Goal: Task Accomplishment & Management: Manage account settings

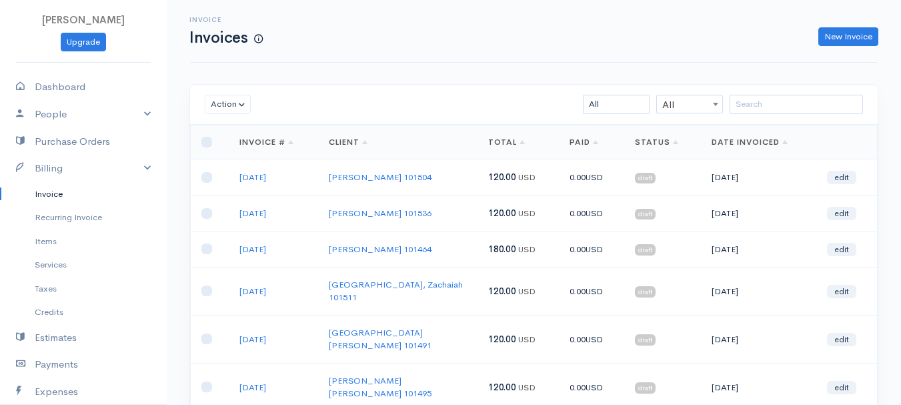
click at [498, 79] on div "Invoice Invoices New Invoice Action Archive Delete Download PDF Send [PERSON_NA…" at bounding box center [534, 339] width 735 height 678
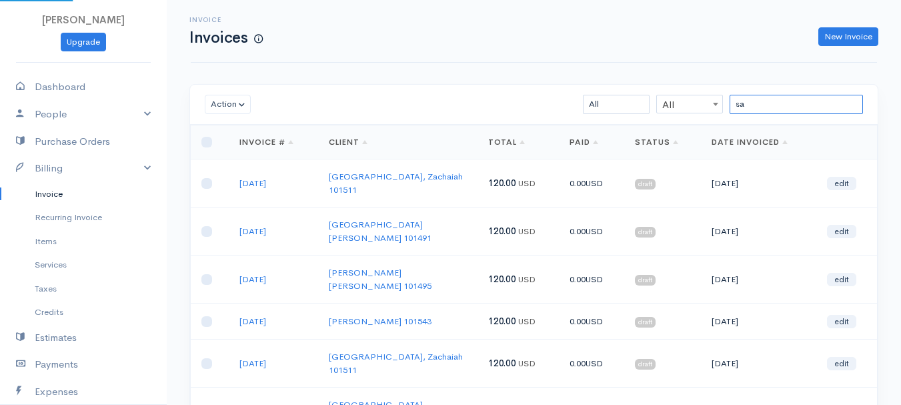
type input "s"
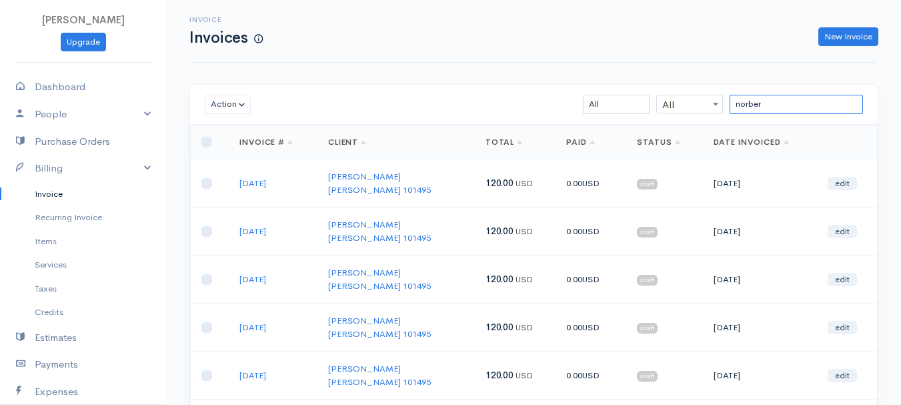
scroll to position [133, 0]
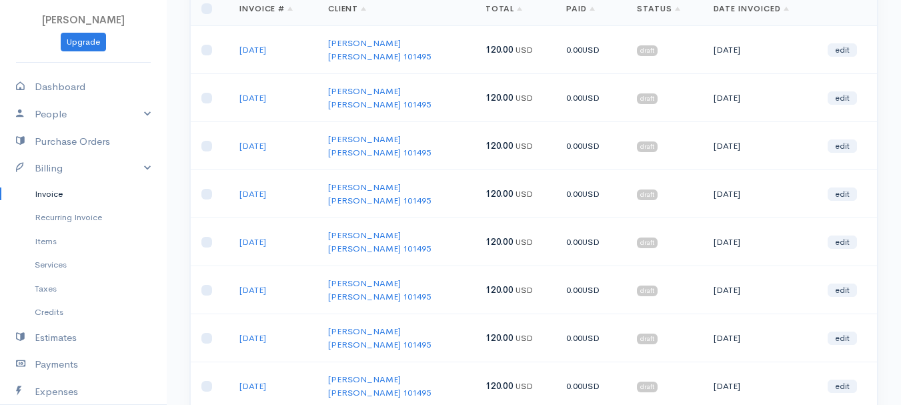
type input "norber"
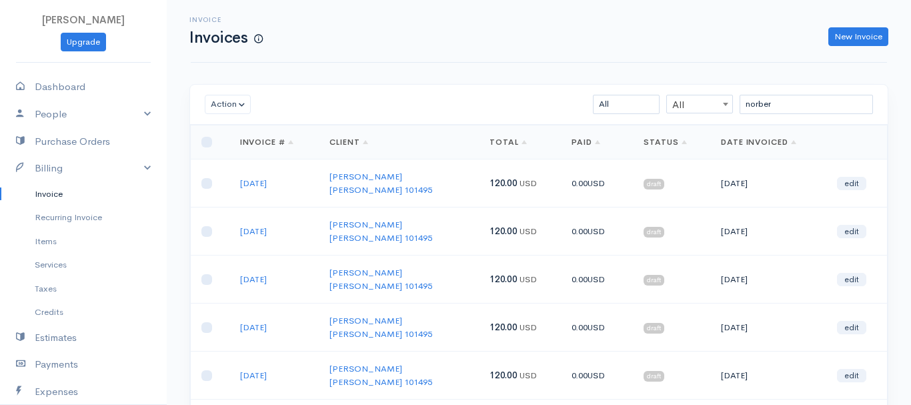
select select "2"
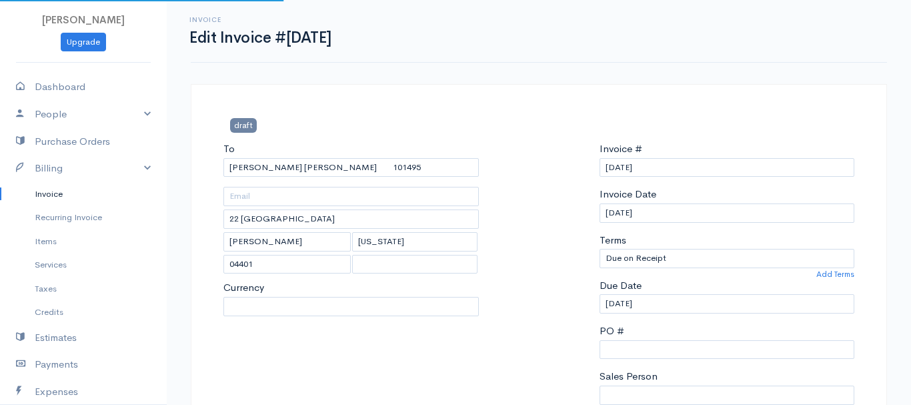
select select "[GEOGRAPHIC_DATA]"
select select "USD"
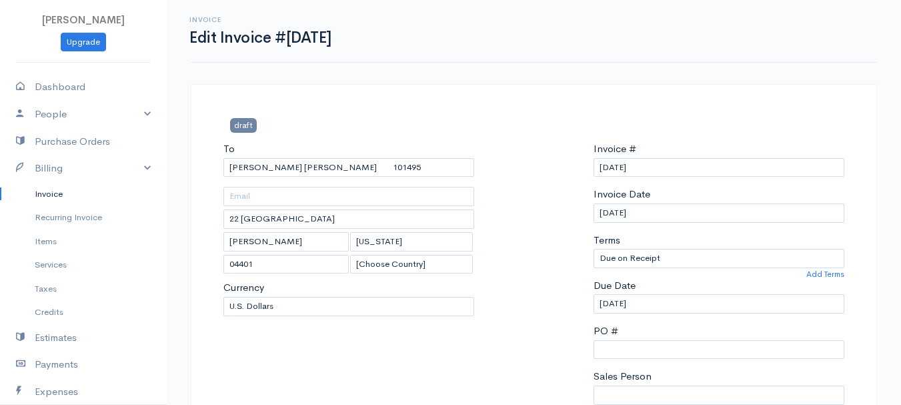
scroll to position [200, 0]
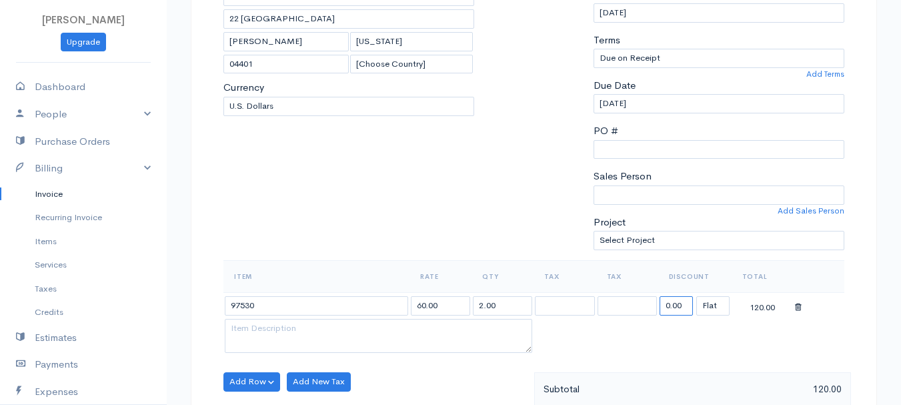
click at [687, 306] on input "0.00" at bounding box center [676, 305] width 33 height 19
type input "63.65"
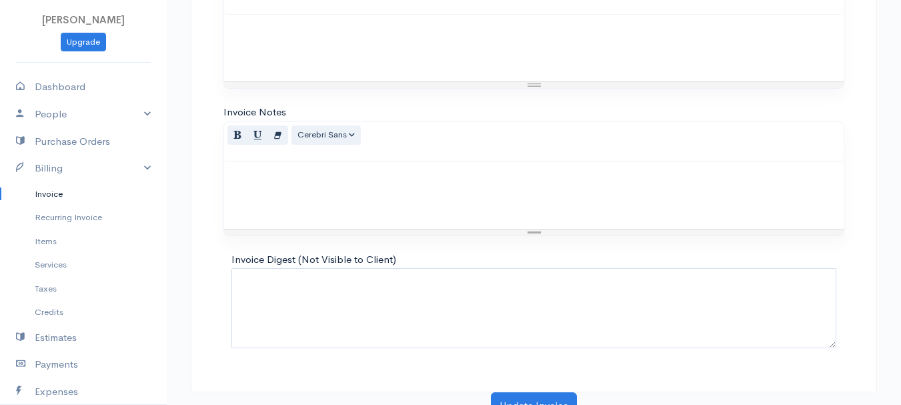
scroll to position [749, 0]
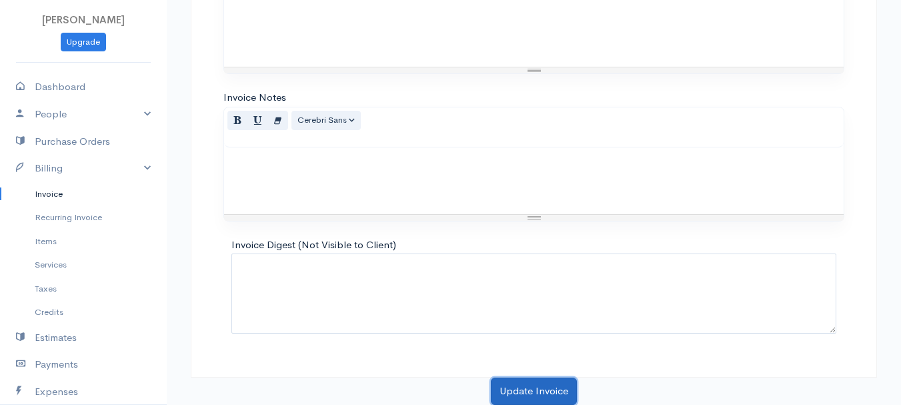
click at [552, 384] on button "Update Invoice" at bounding box center [534, 391] width 86 height 27
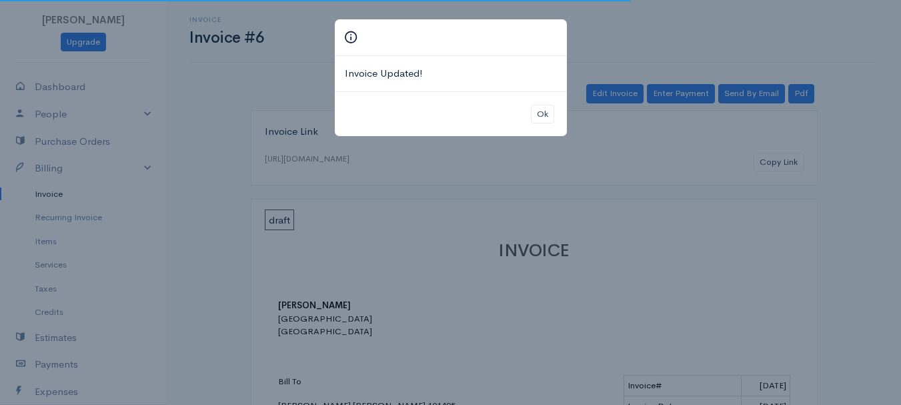
click at [544, 124] on div "Ok" at bounding box center [451, 113] width 232 height 45
click at [544, 116] on button "Ok" at bounding box center [542, 114] width 23 height 19
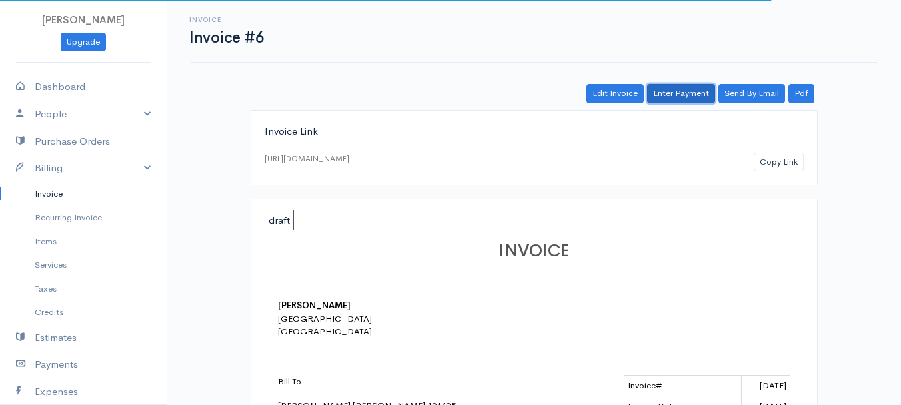
click at [703, 89] on link "Enter Payment" at bounding box center [681, 93] width 68 height 19
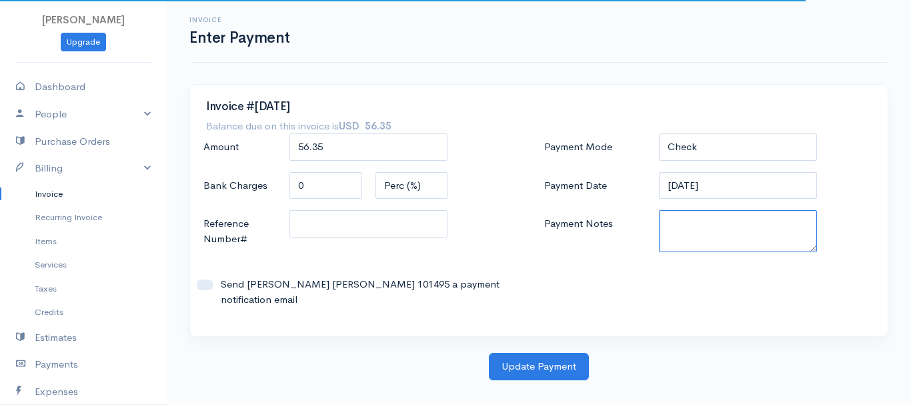
click at [712, 235] on textarea "Payment Notes" at bounding box center [738, 231] width 159 height 42
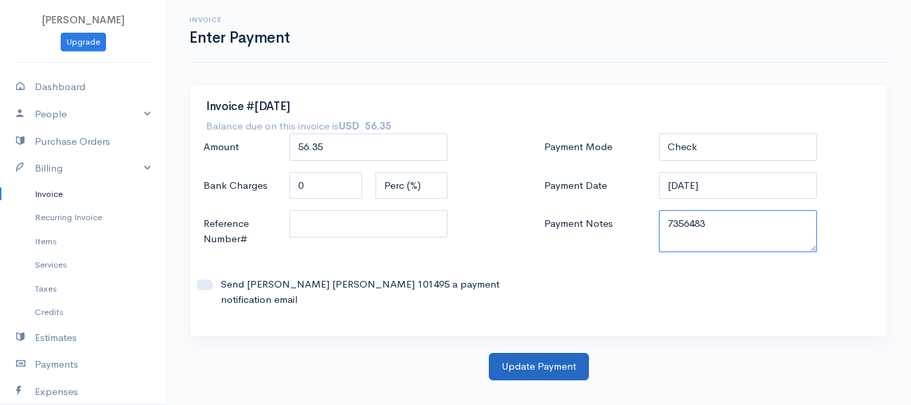
type textarea "7356483"
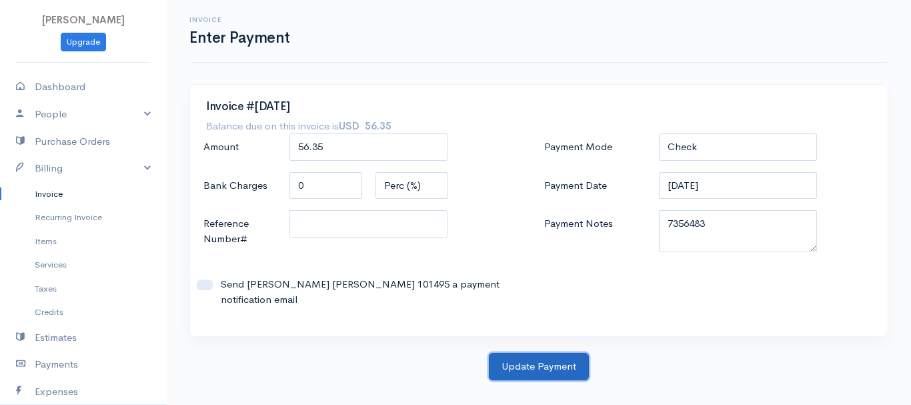
click at [548, 364] on button "Update Payment" at bounding box center [539, 366] width 100 height 27
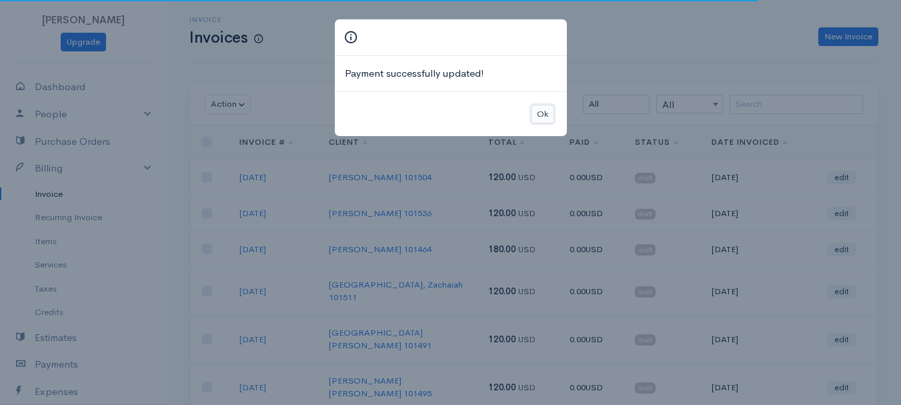
click at [544, 107] on button "Ok" at bounding box center [542, 114] width 23 height 19
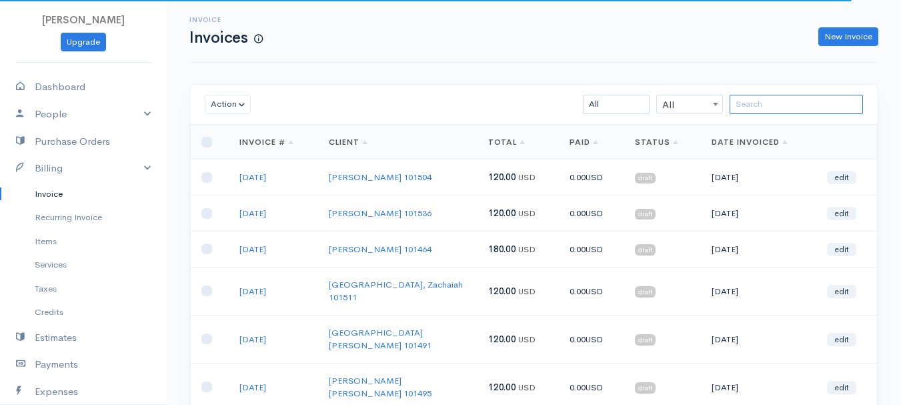
click at [807, 105] on input "search" at bounding box center [796, 104] width 133 height 19
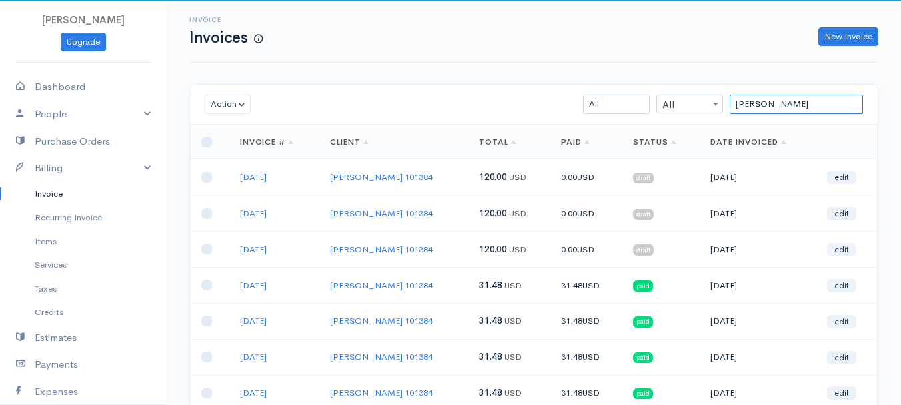
type input "[PERSON_NAME]"
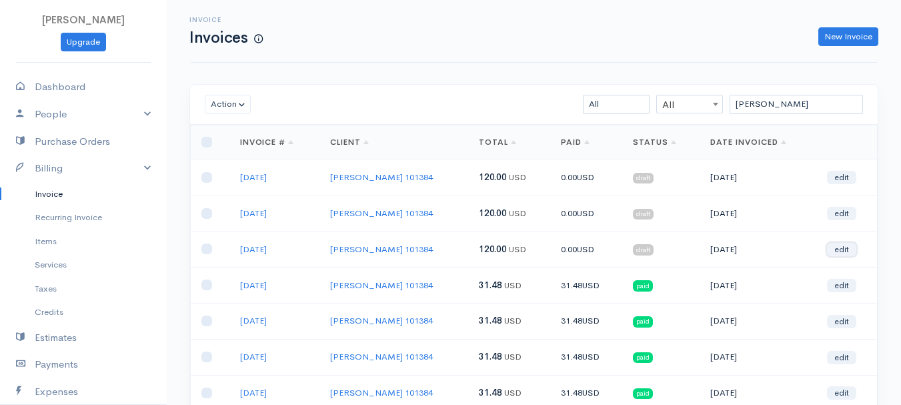
click at [847, 248] on link "edit" at bounding box center [841, 249] width 29 height 13
select select "2"
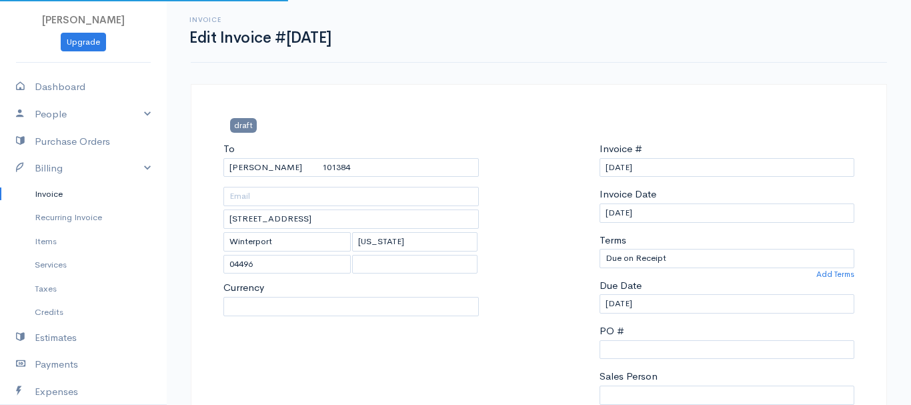
select select "[GEOGRAPHIC_DATA]"
select select "USD"
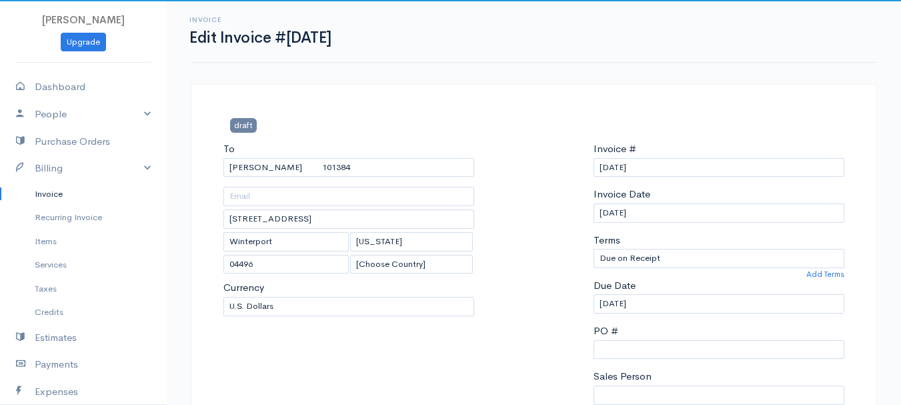
scroll to position [334, 0]
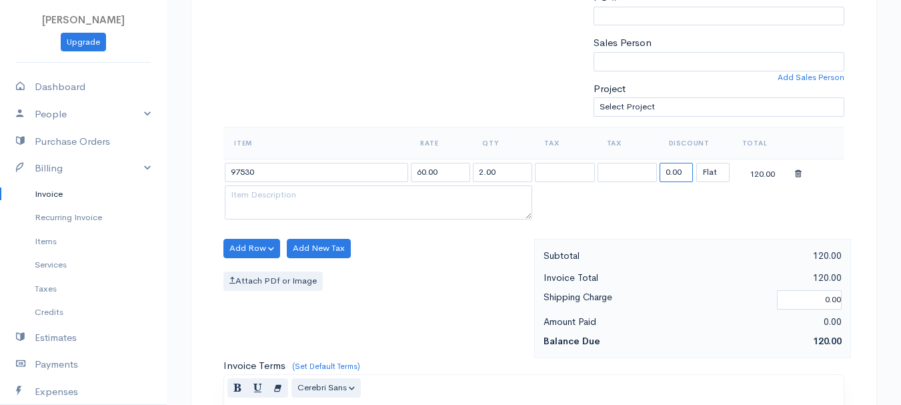
click at [677, 173] on input "0.00" at bounding box center [676, 172] width 33 height 19
type input "3"
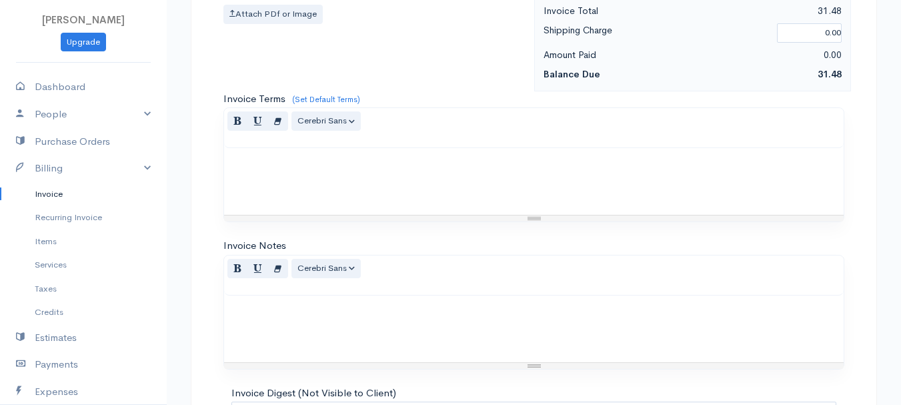
scroll to position [749, 0]
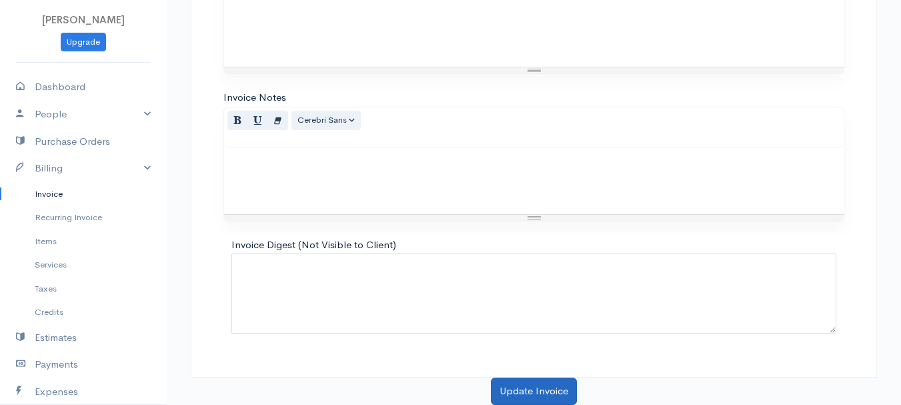
type input "88.52"
click at [535, 394] on button "Update Invoice" at bounding box center [534, 391] width 86 height 27
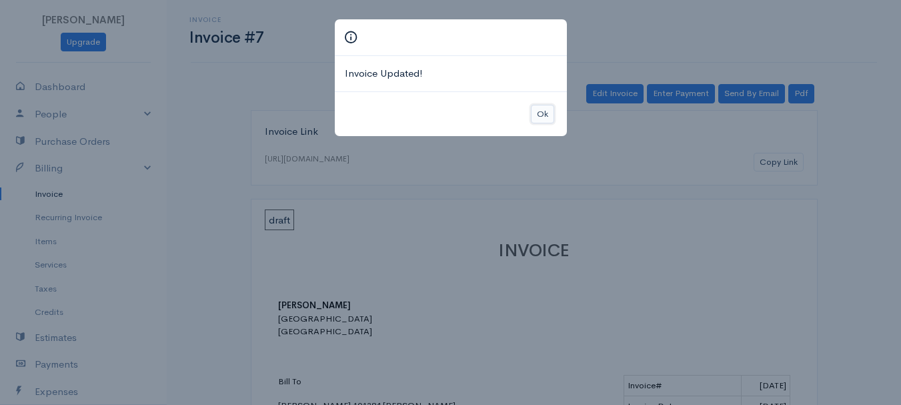
click at [538, 113] on button "Ok" at bounding box center [542, 114] width 23 height 19
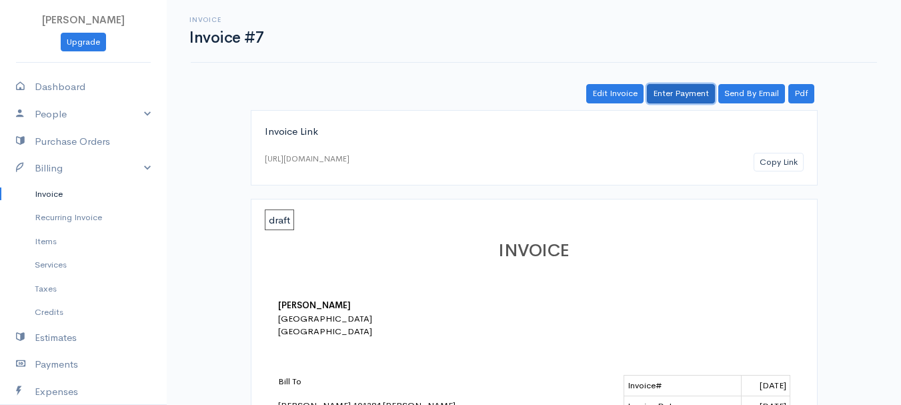
click at [673, 91] on link "Enter Payment" at bounding box center [681, 93] width 68 height 19
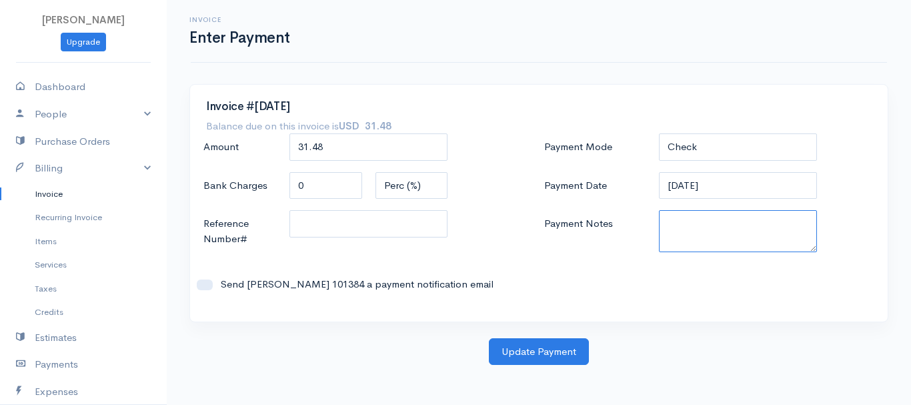
click at [697, 228] on textarea "Payment Notes" at bounding box center [738, 231] width 159 height 42
type textarea "3278824442"
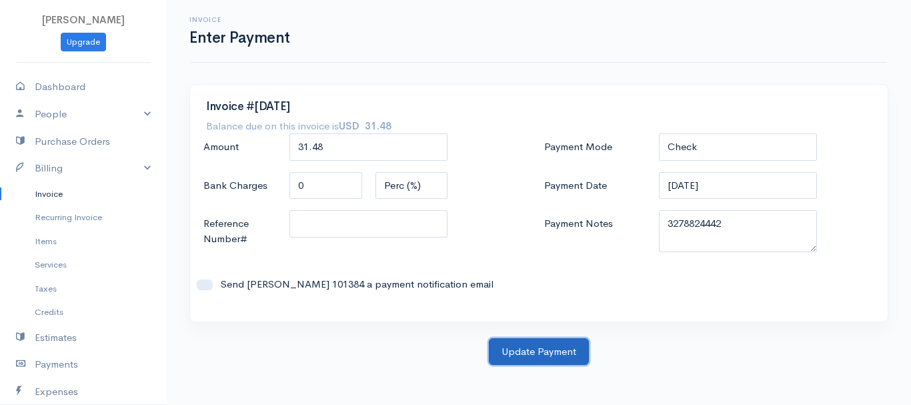
click at [571, 352] on button "Update Payment" at bounding box center [539, 351] width 100 height 27
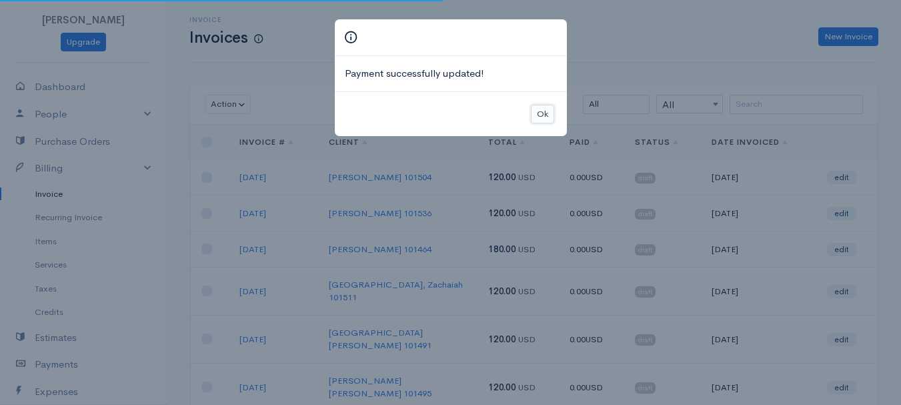
click at [539, 106] on button "Ok" at bounding box center [542, 114] width 23 height 19
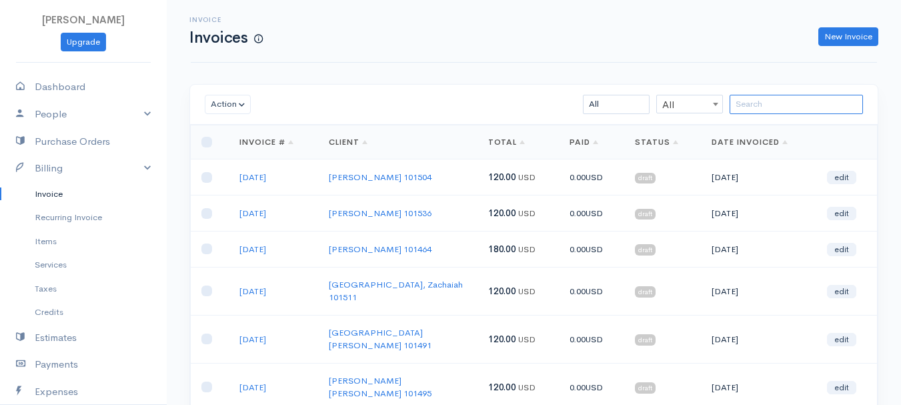
click at [832, 98] on input "search" at bounding box center [796, 104] width 133 height 19
